Goal: Information Seeking & Learning: Check status

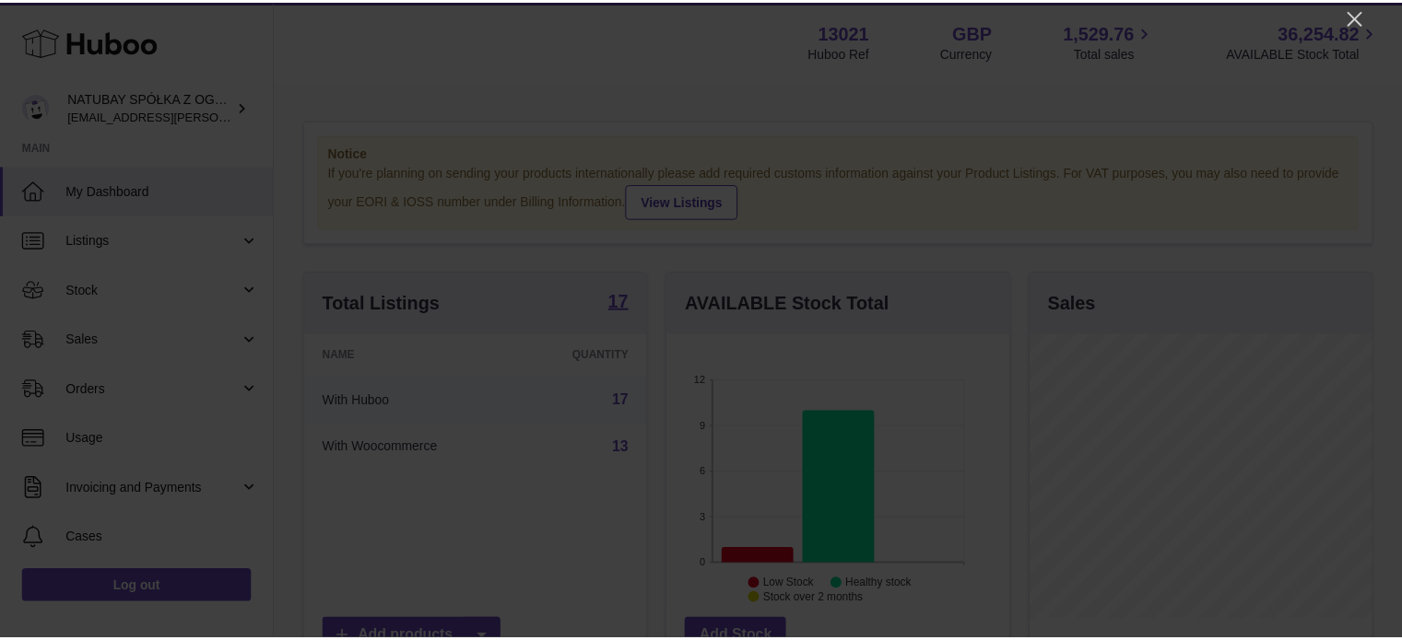
scroll to position [288, 346]
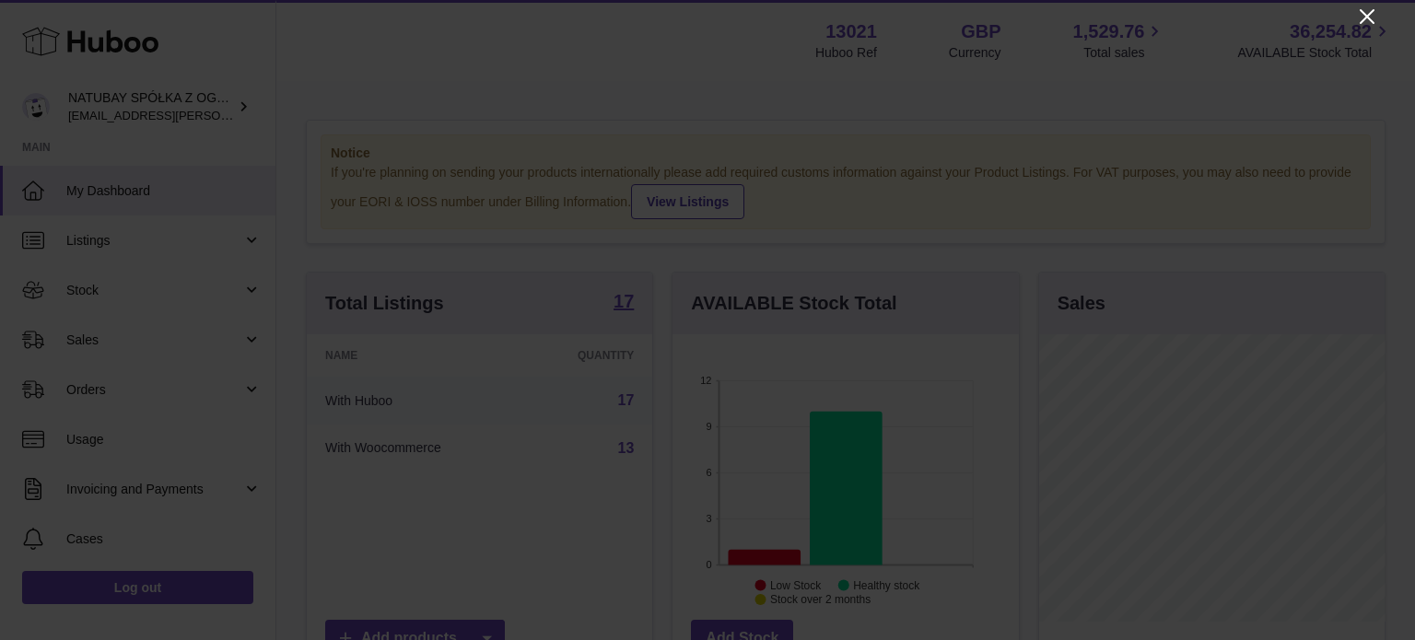
click at [1360, 9] on icon "Close" at bounding box center [1367, 17] width 22 height 22
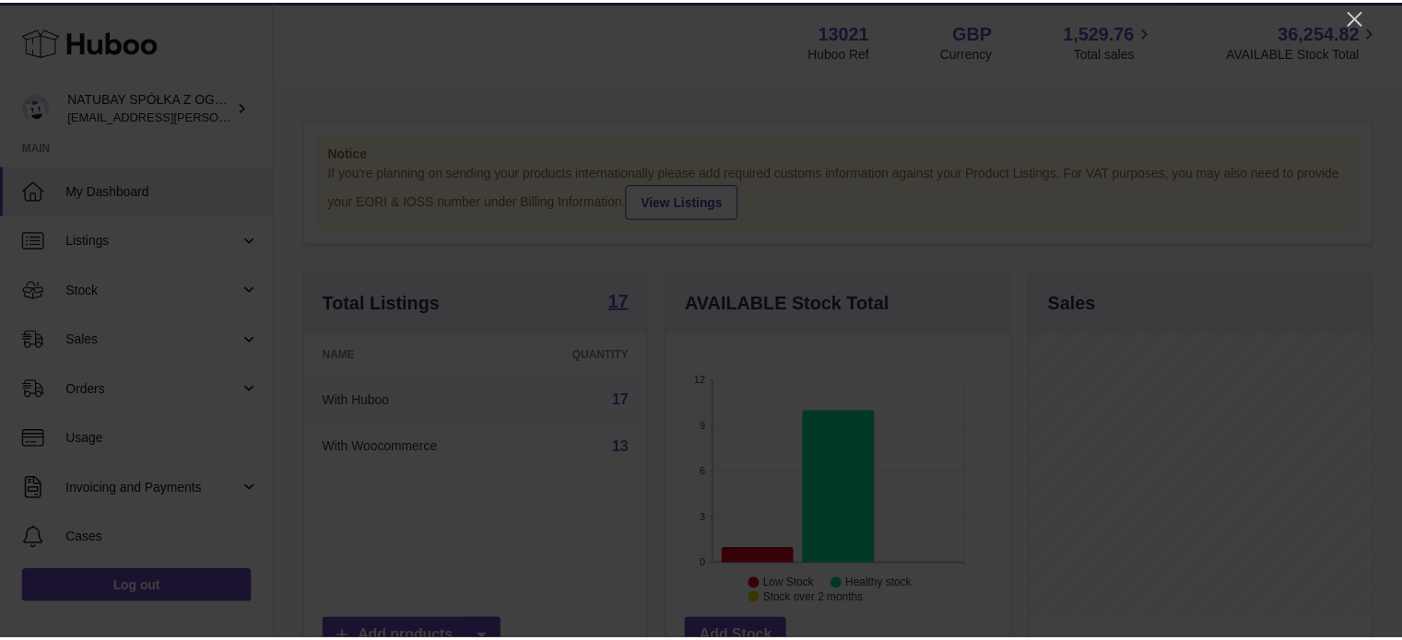
scroll to position [921237, 921182]
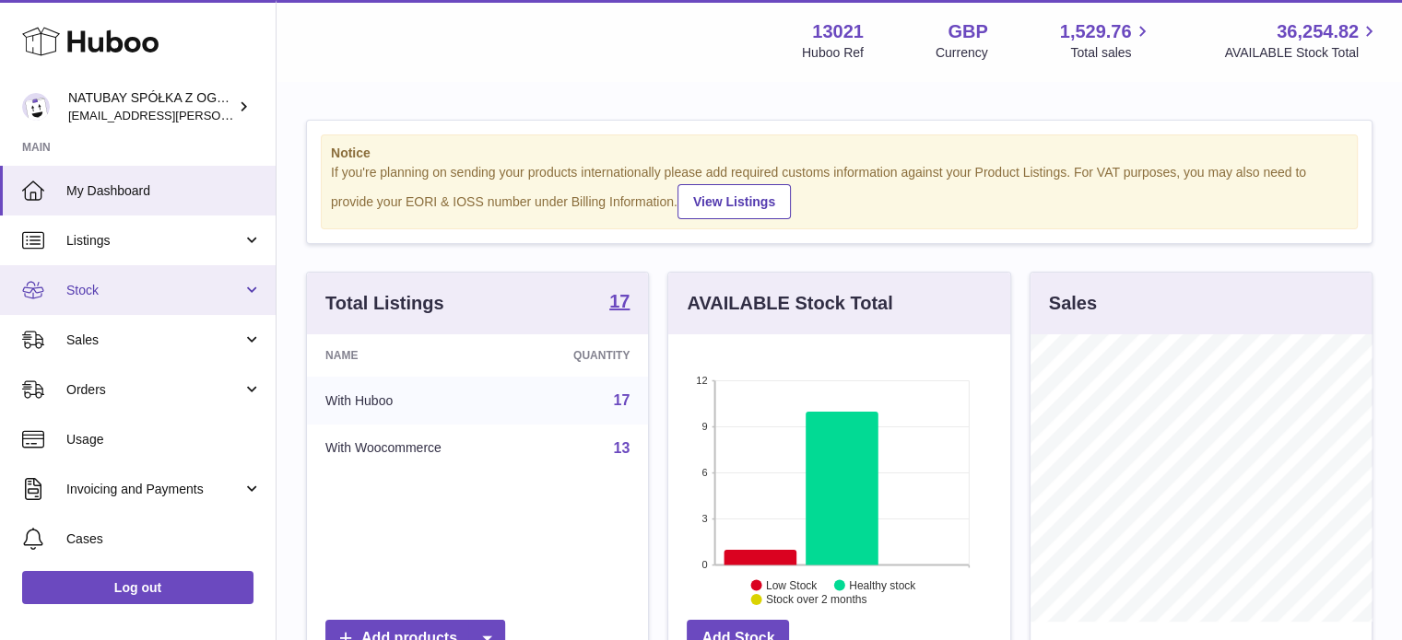
click at [123, 277] on link "Stock" at bounding box center [138, 290] width 276 height 50
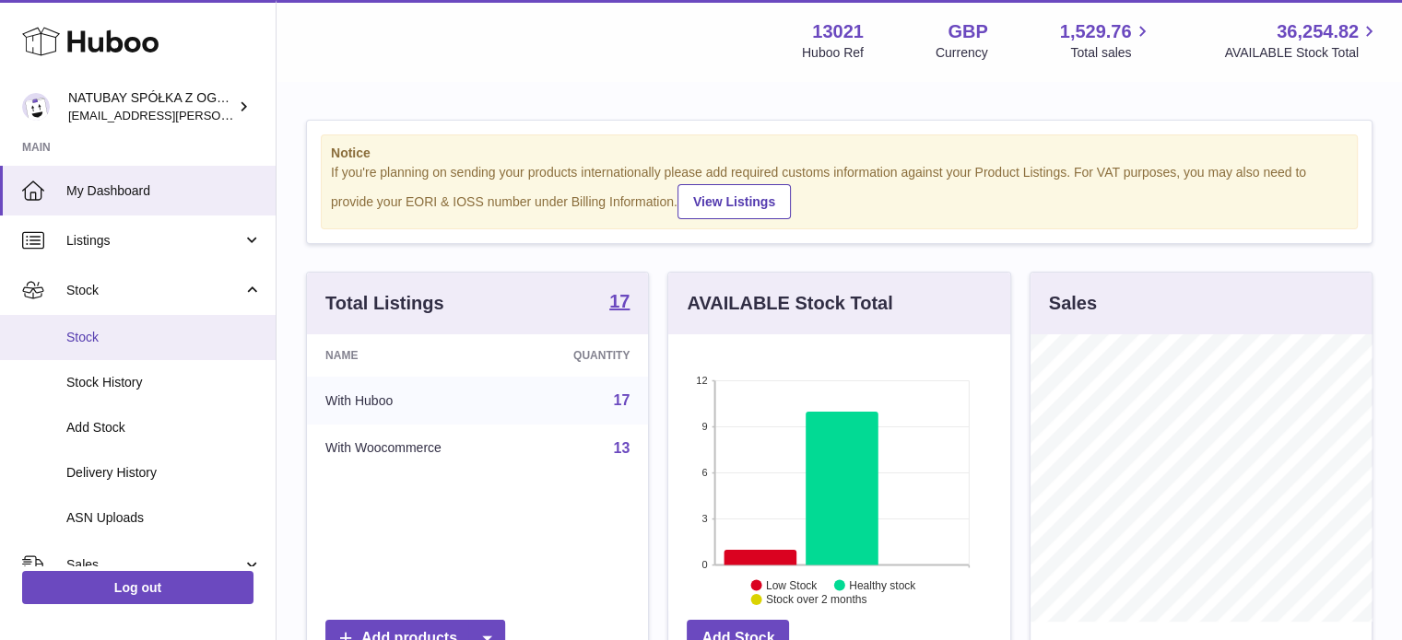
click at [120, 331] on span "Stock" at bounding box center [163, 338] width 195 height 18
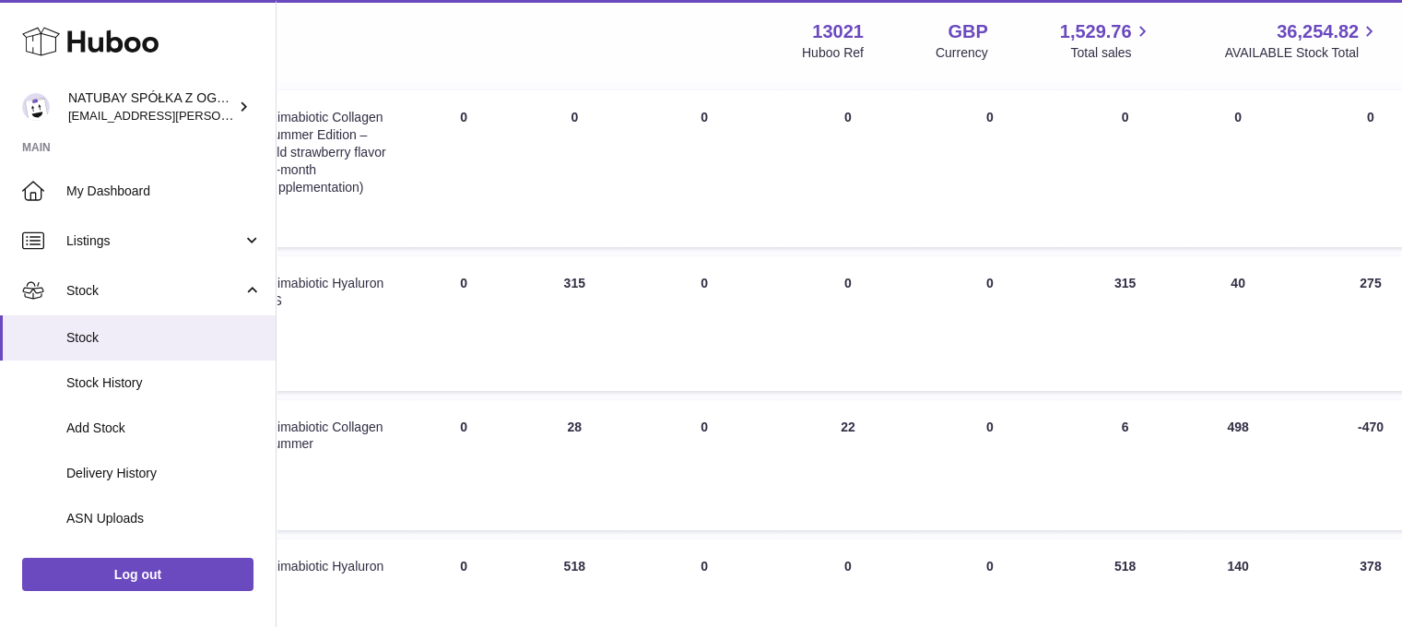
scroll to position [276, 407]
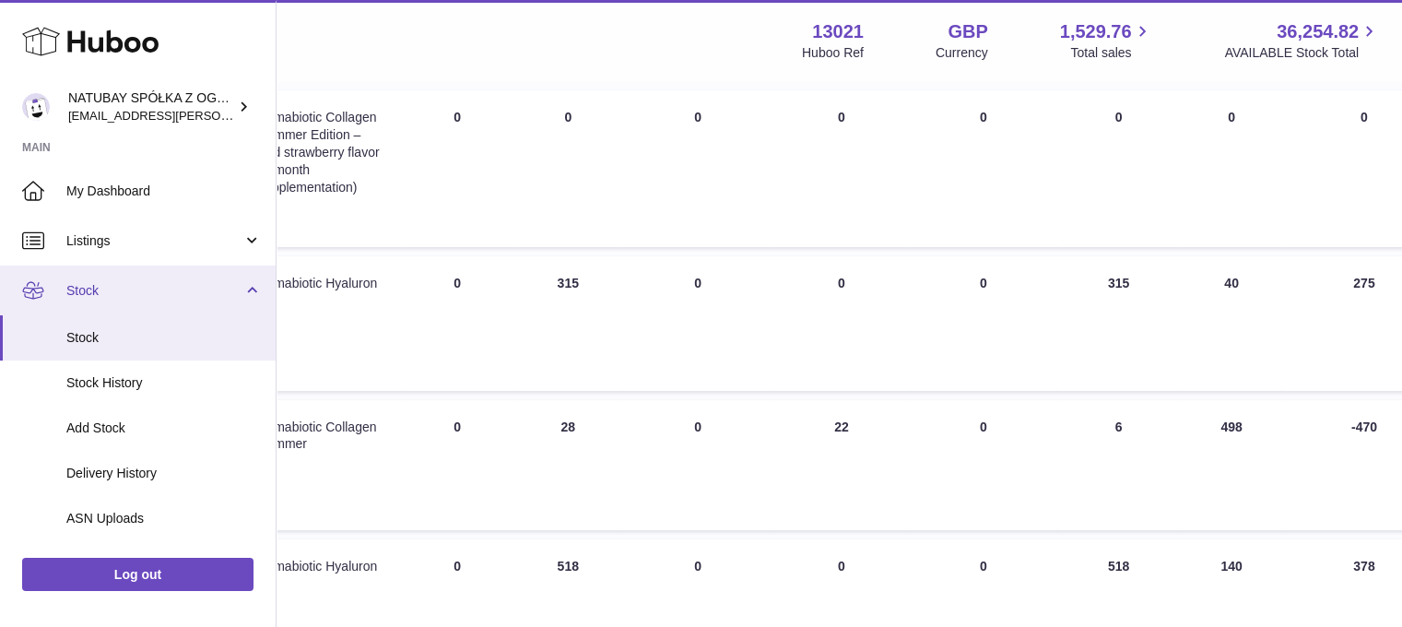
click at [164, 292] on span "Stock" at bounding box center [154, 291] width 176 height 18
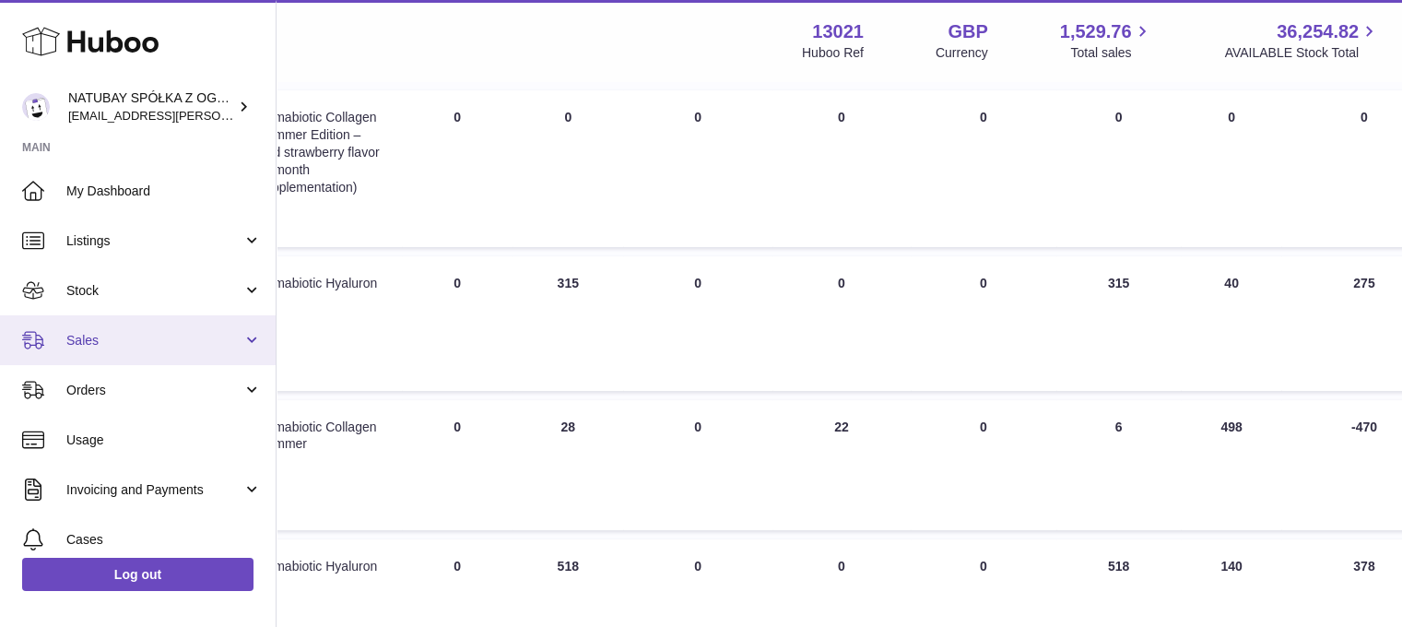
click at [140, 345] on span "Sales" at bounding box center [154, 341] width 176 height 18
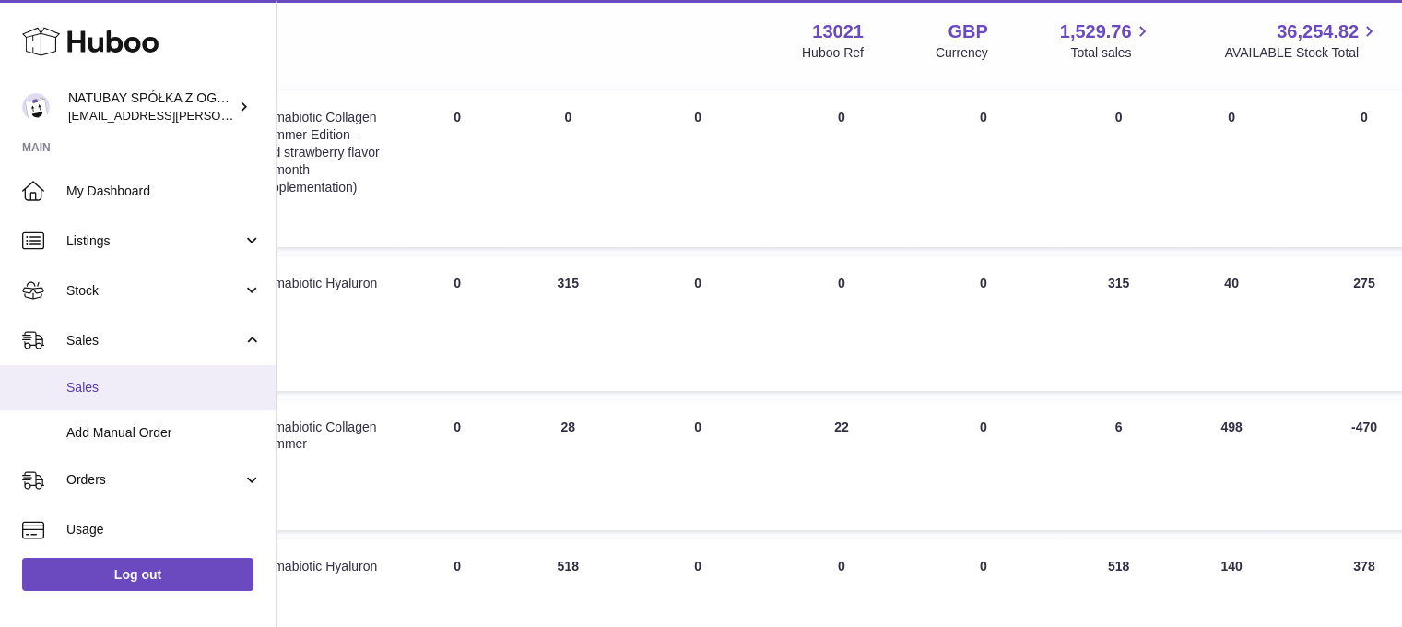
click at [129, 379] on span "Sales" at bounding box center [163, 388] width 195 height 18
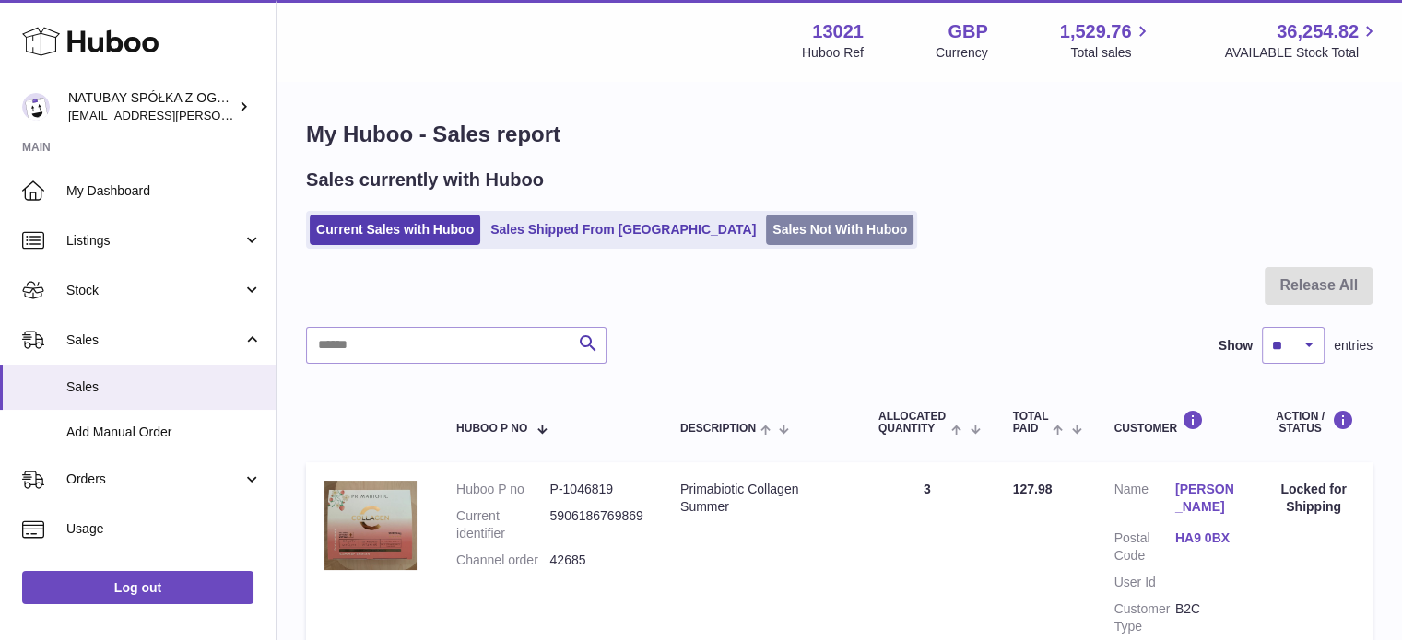
click at [767, 237] on link "Sales Not With Huboo" at bounding box center [839, 230] width 147 height 30
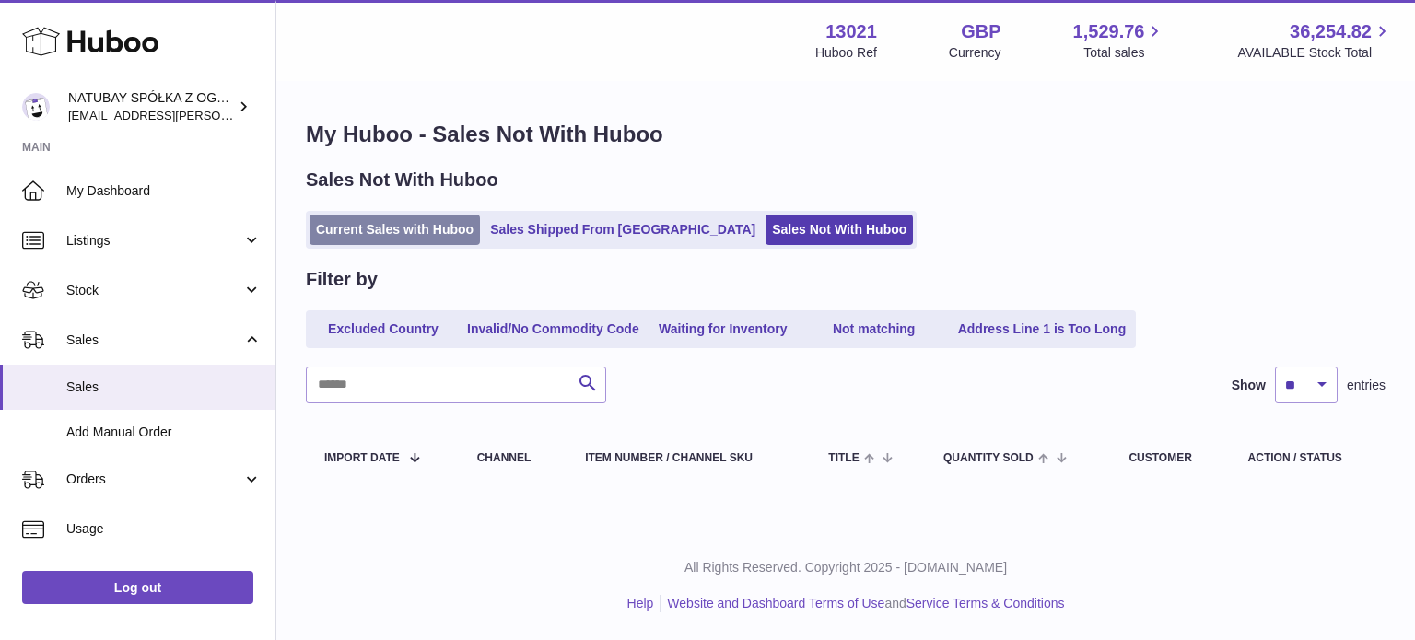
click at [398, 233] on link "Current Sales with Huboo" at bounding box center [395, 230] width 170 height 30
